Goal: Transaction & Acquisition: Purchase product/service

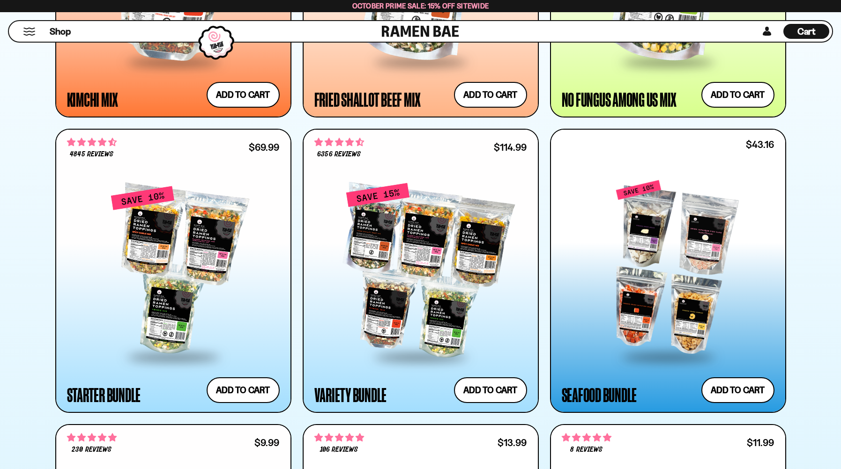
scroll to position [1030, 0]
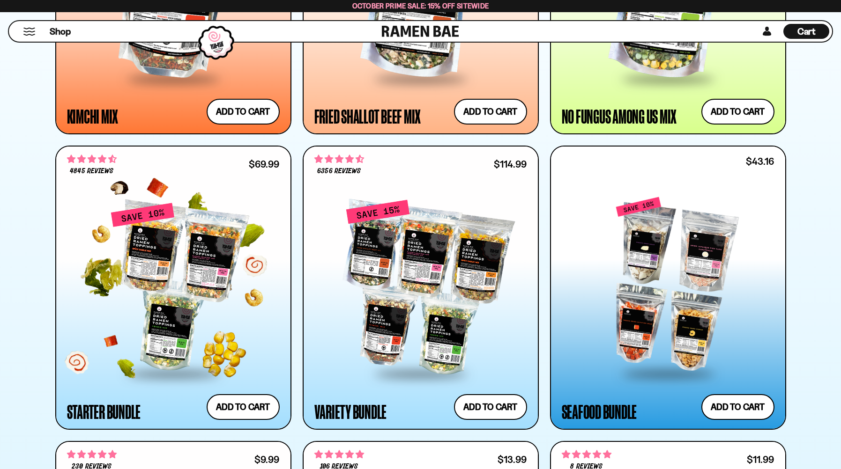
click at [169, 292] on div at bounding box center [173, 287] width 213 height 171
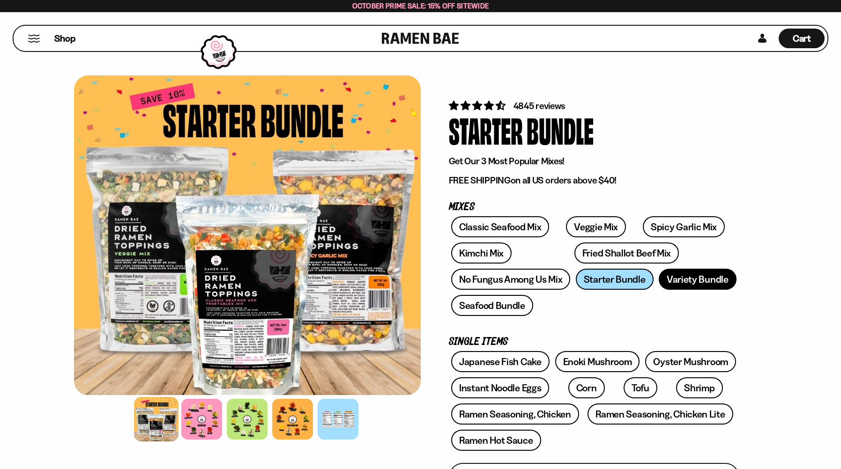
click at [670, 287] on link "Variety Bundle" at bounding box center [698, 279] width 78 height 21
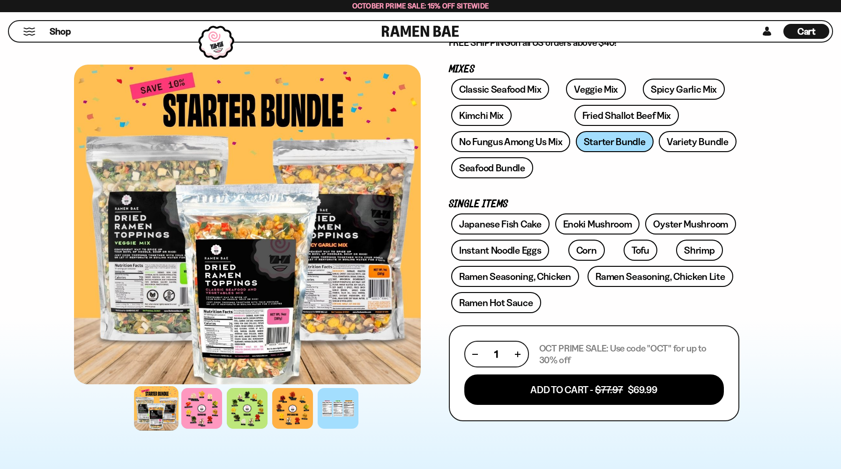
scroll to position [141, 0]
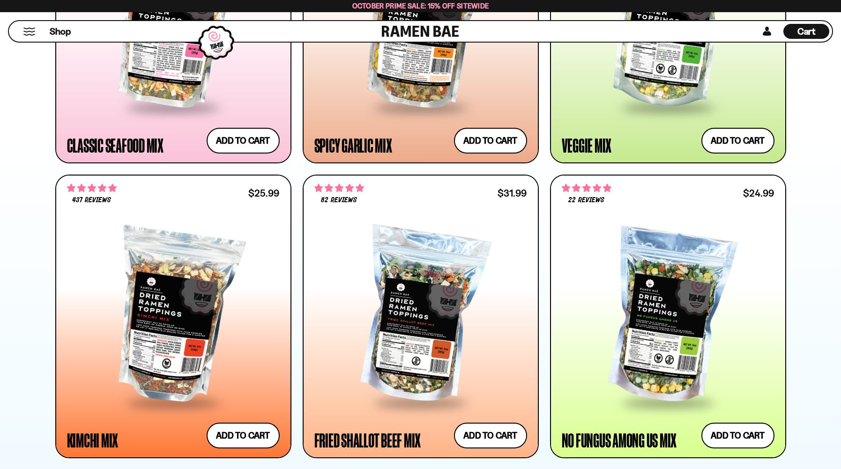
scroll to position [703, 0]
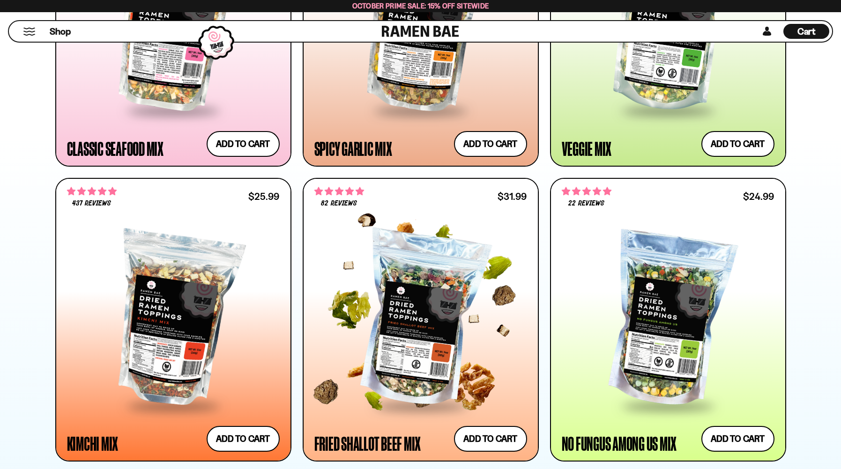
click at [433, 296] on div at bounding box center [420, 320] width 213 height 171
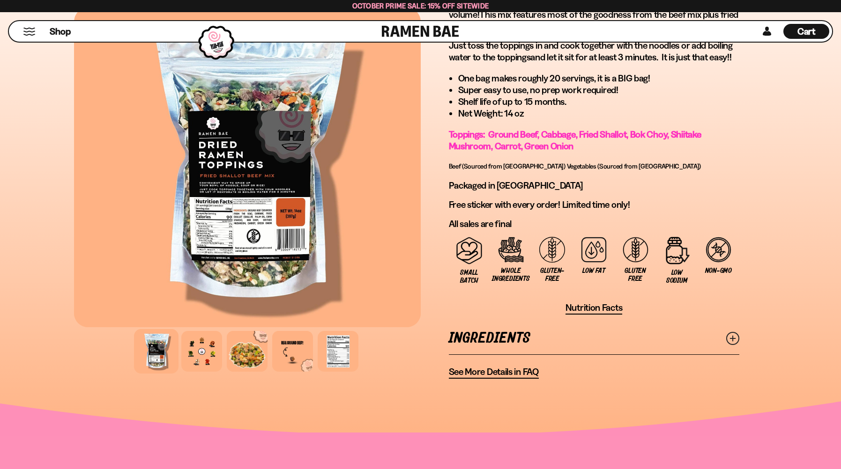
scroll to position [656, 0]
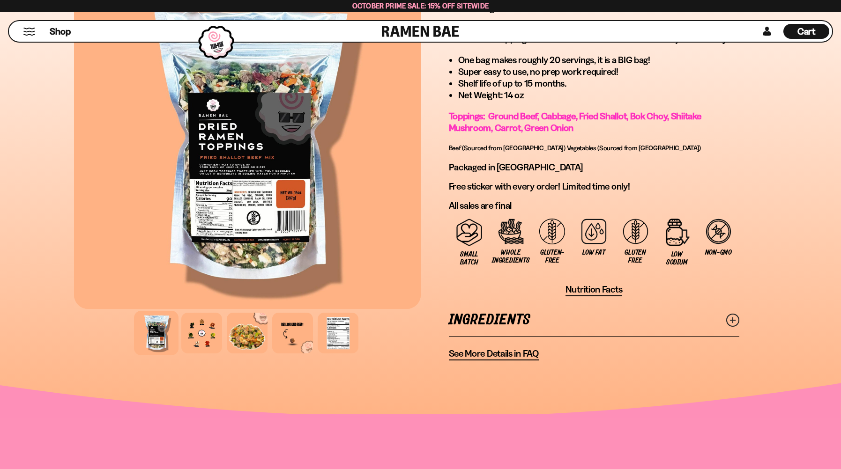
click at [528, 319] on link "Ingredients" at bounding box center [594, 320] width 290 height 32
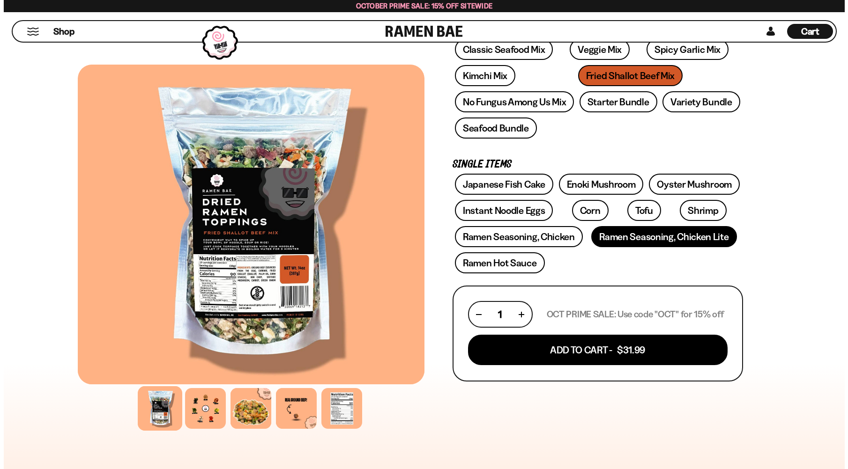
scroll to position [187, 0]
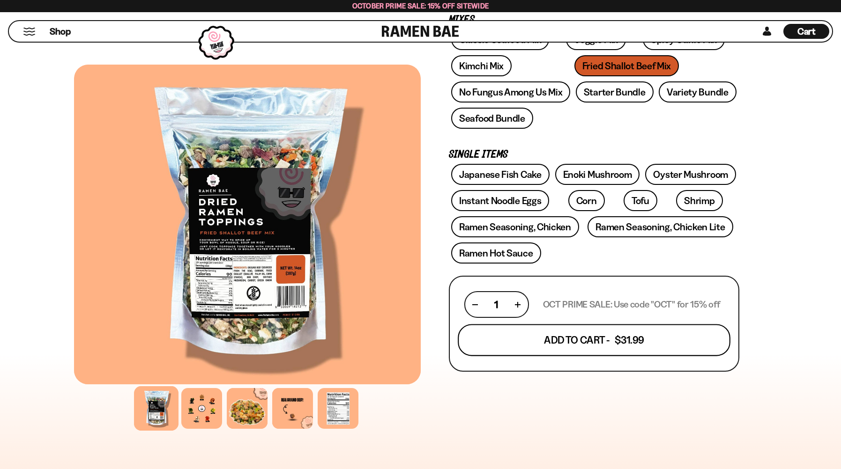
click at [625, 342] on button "Add To Cart - $31.99" at bounding box center [594, 341] width 273 height 32
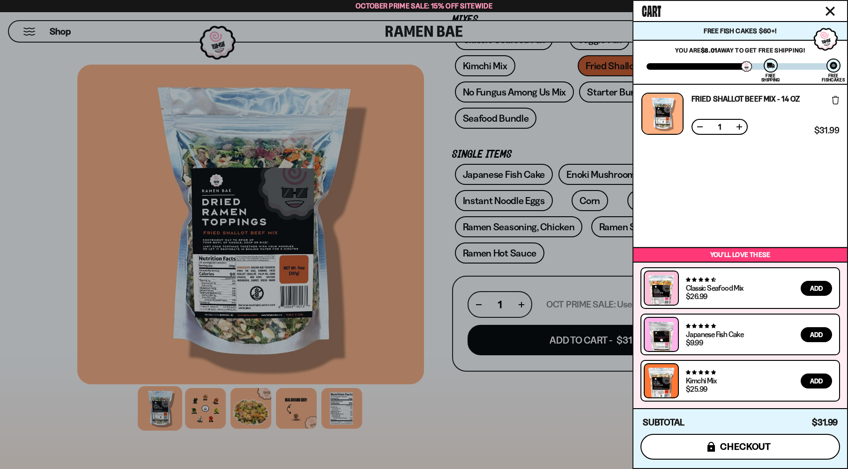
click at [749, 446] on span "checkout" at bounding box center [745, 447] width 51 height 10
